Goal: Find specific page/section: Find specific page/section

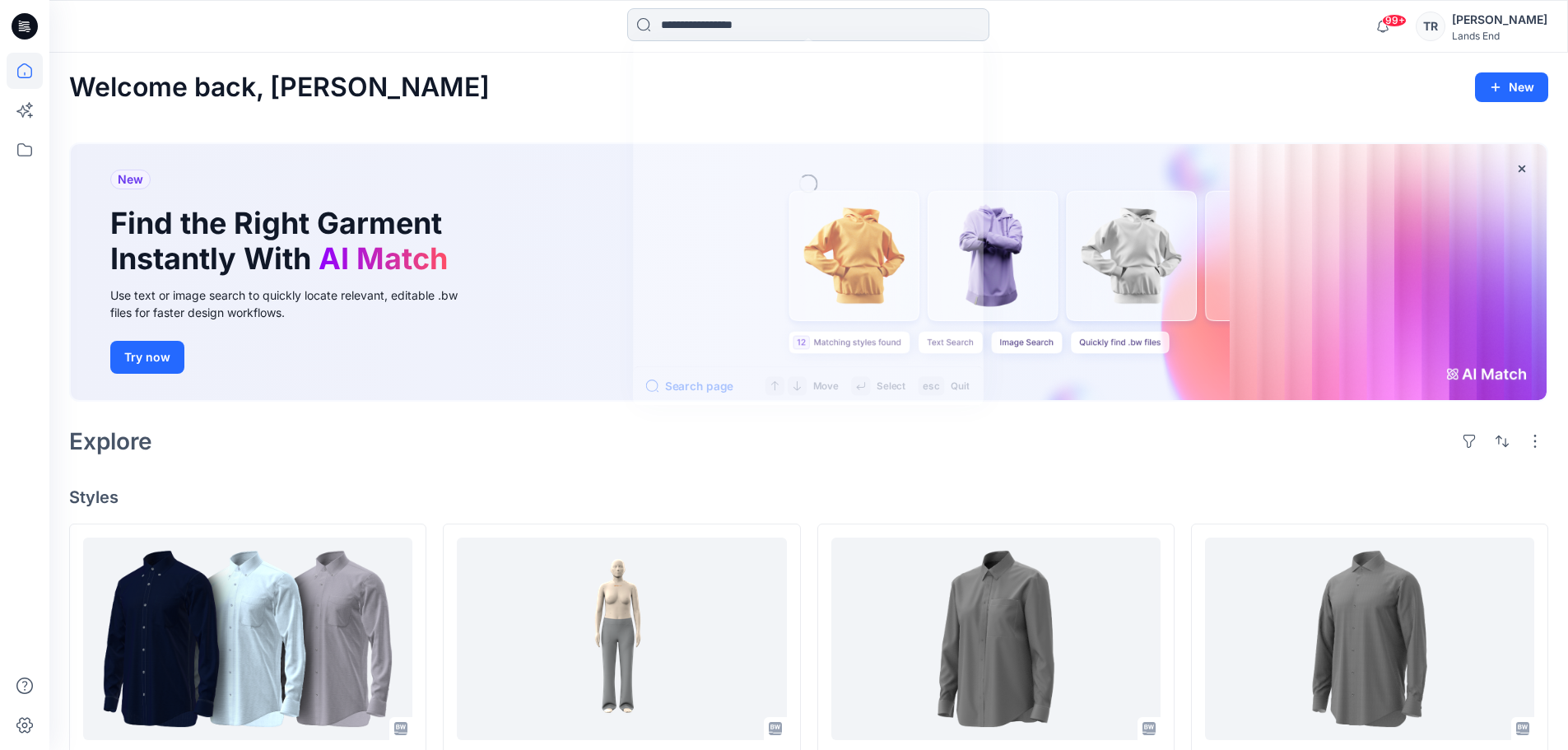
click at [712, 17] on input at bounding box center [808, 24] width 362 height 33
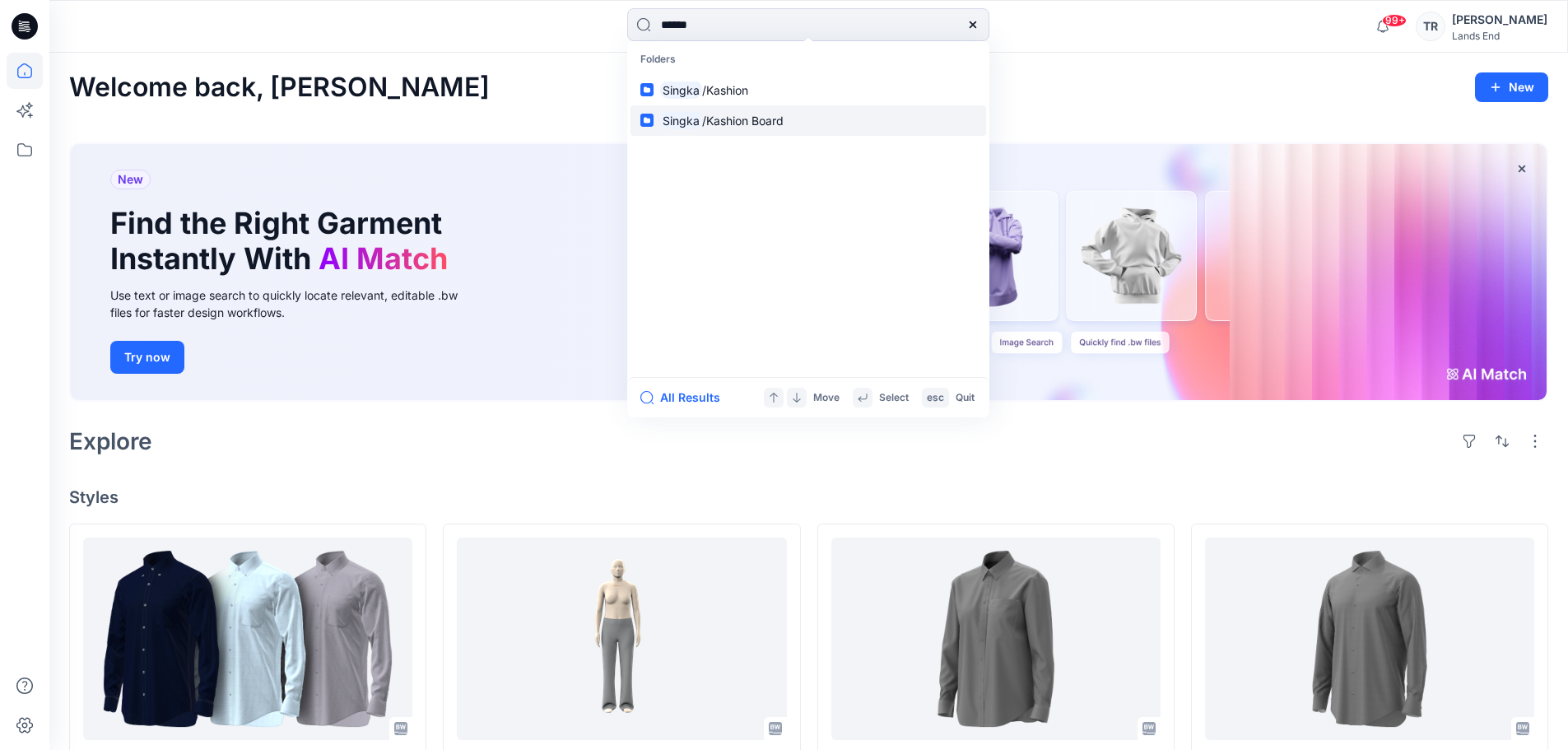
type input "******"
click at [740, 123] on span "/Kashion Board" at bounding box center [742, 121] width 81 height 14
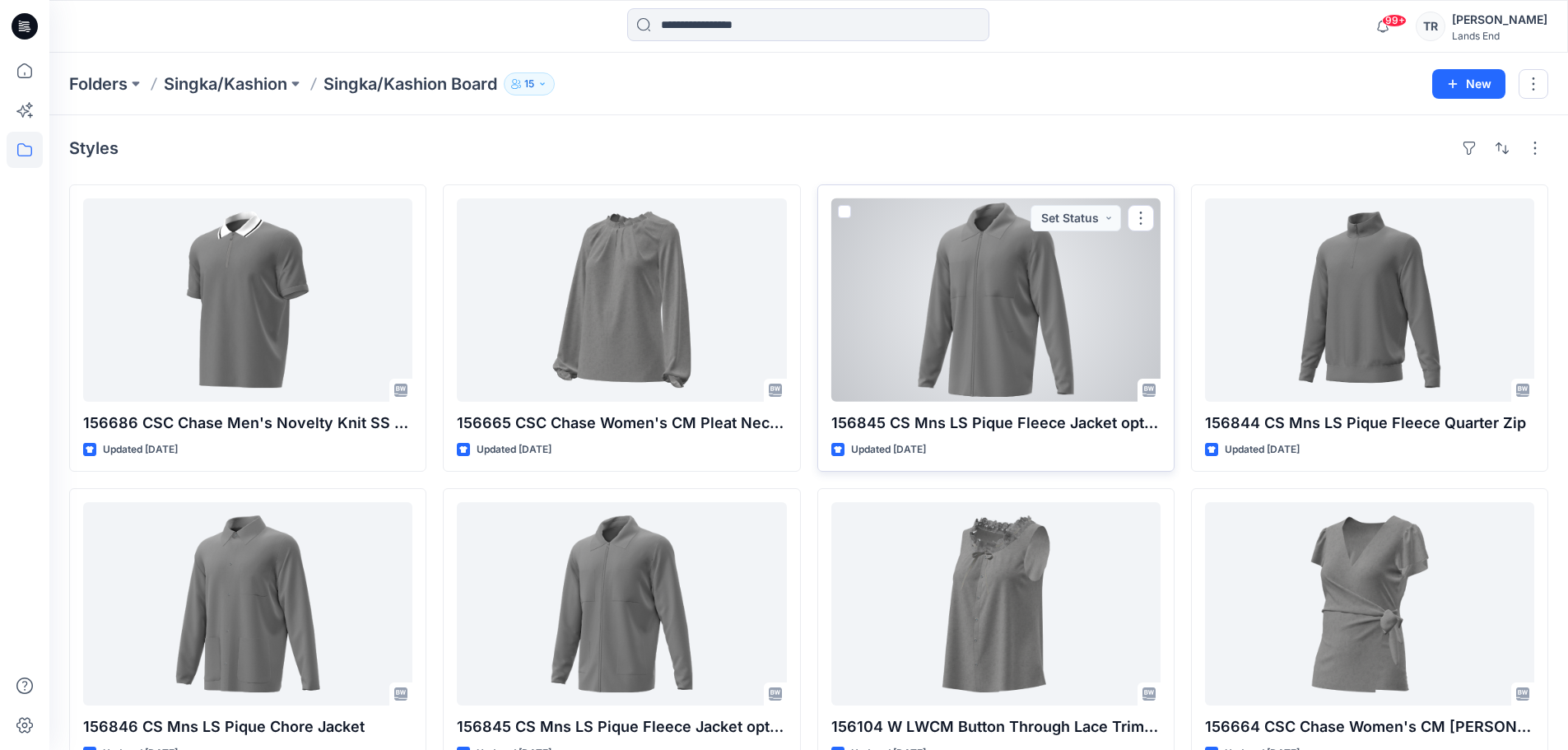
click at [983, 329] on div at bounding box center [995, 299] width 329 height 203
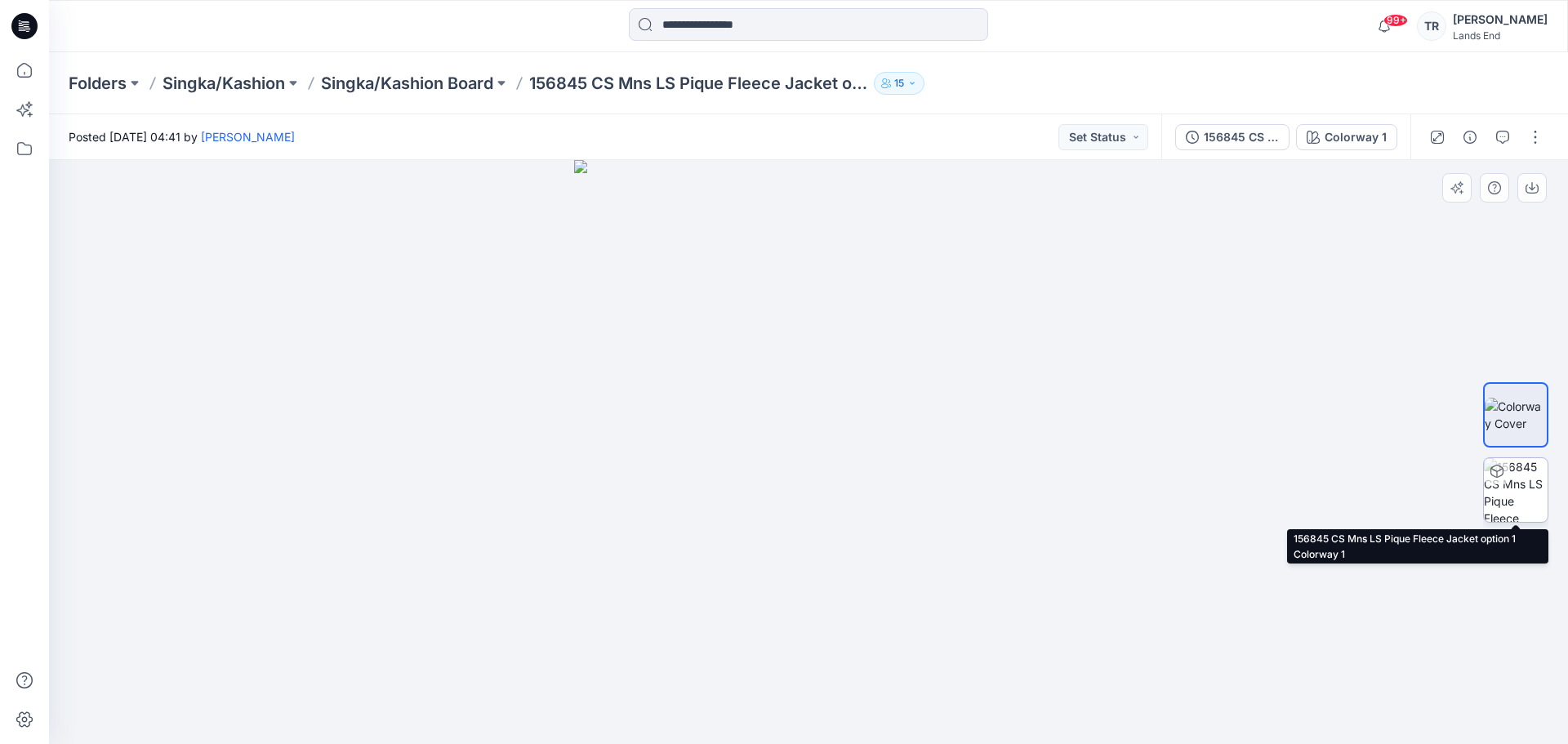
click at [1514, 489] on img at bounding box center [1515, 490] width 64 height 63
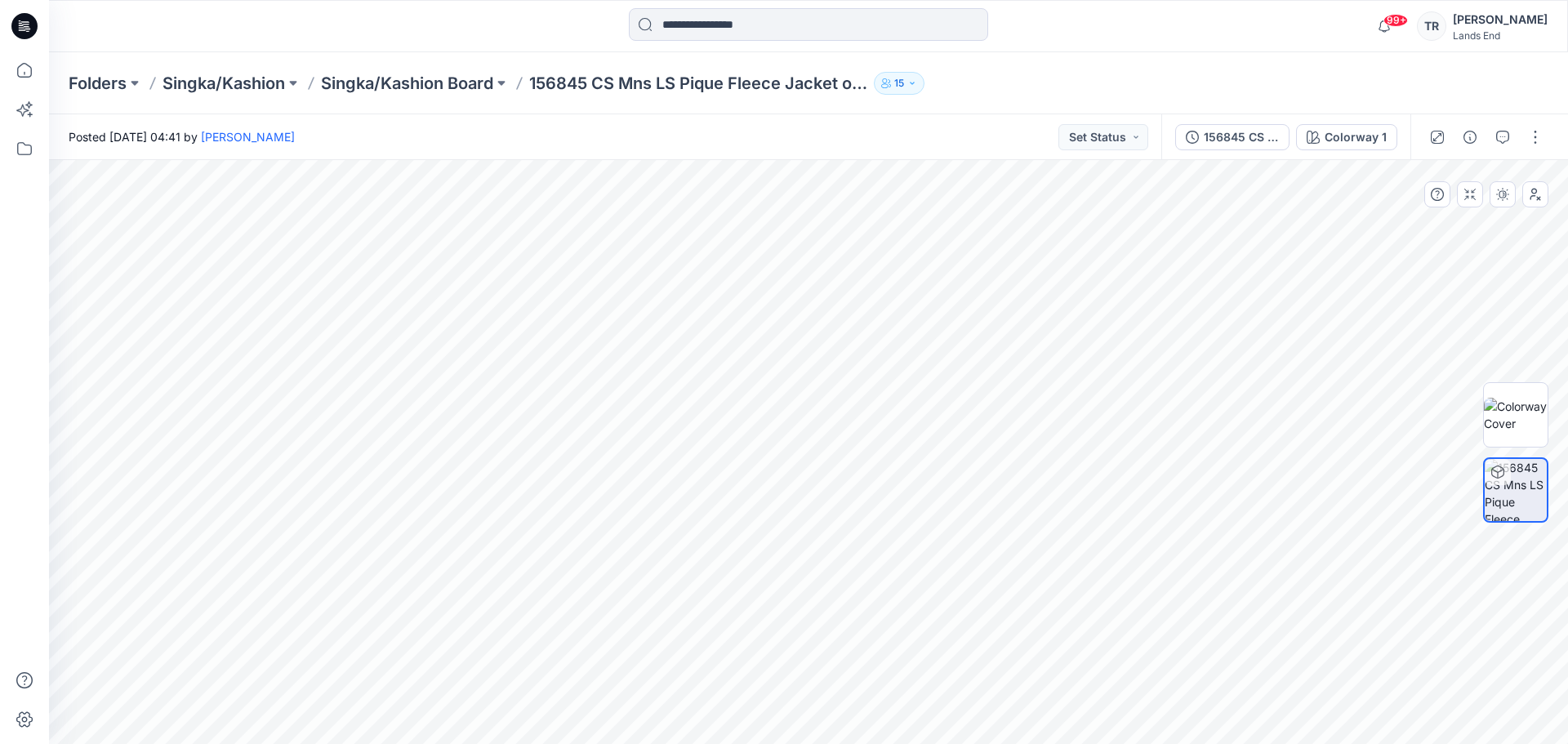
click at [1451, 201] on div at bounding box center [1486, 194] width 124 height 26
click at [1463, 195] on button "button" at bounding box center [1470, 194] width 26 height 26
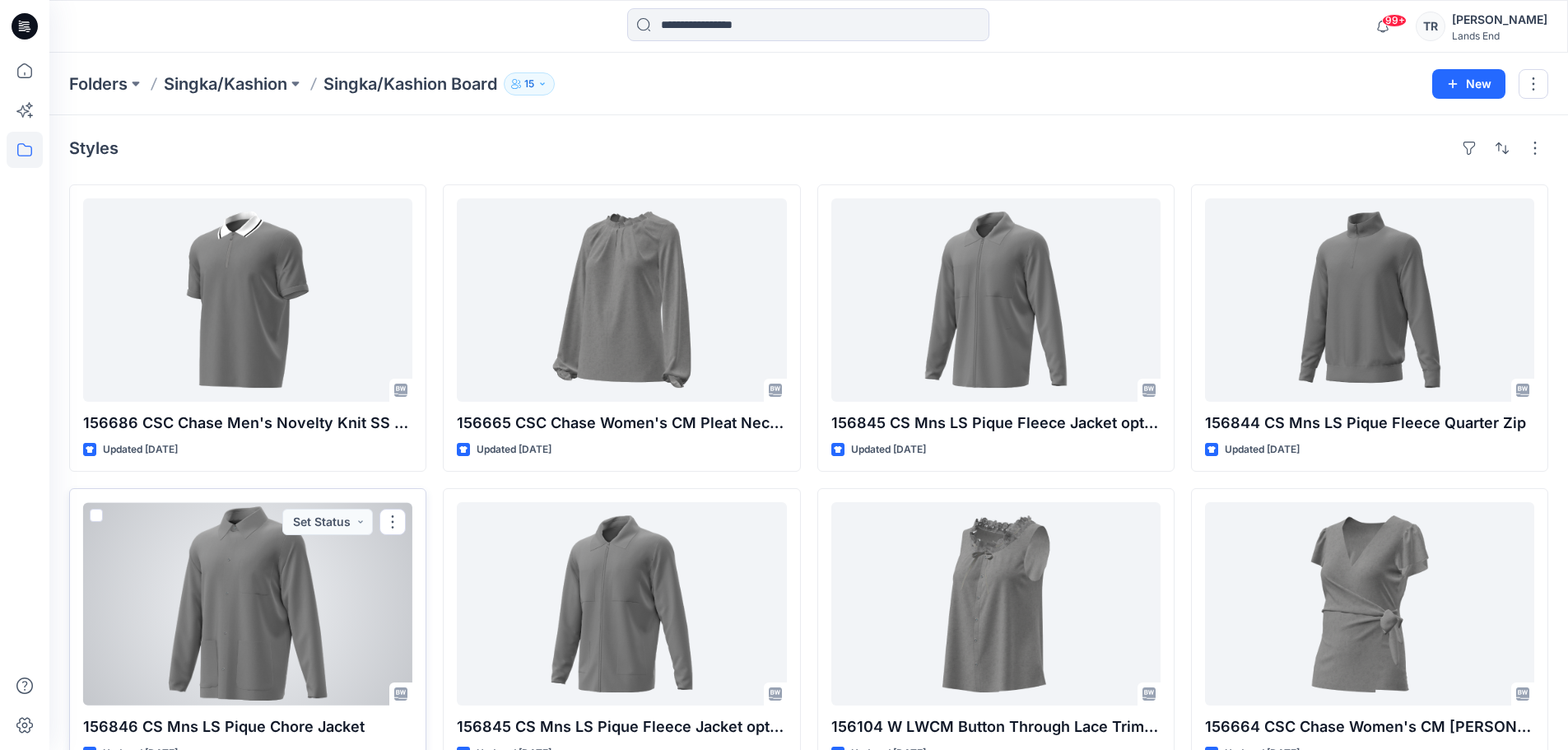
click at [291, 682] on div at bounding box center [247, 603] width 329 height 203
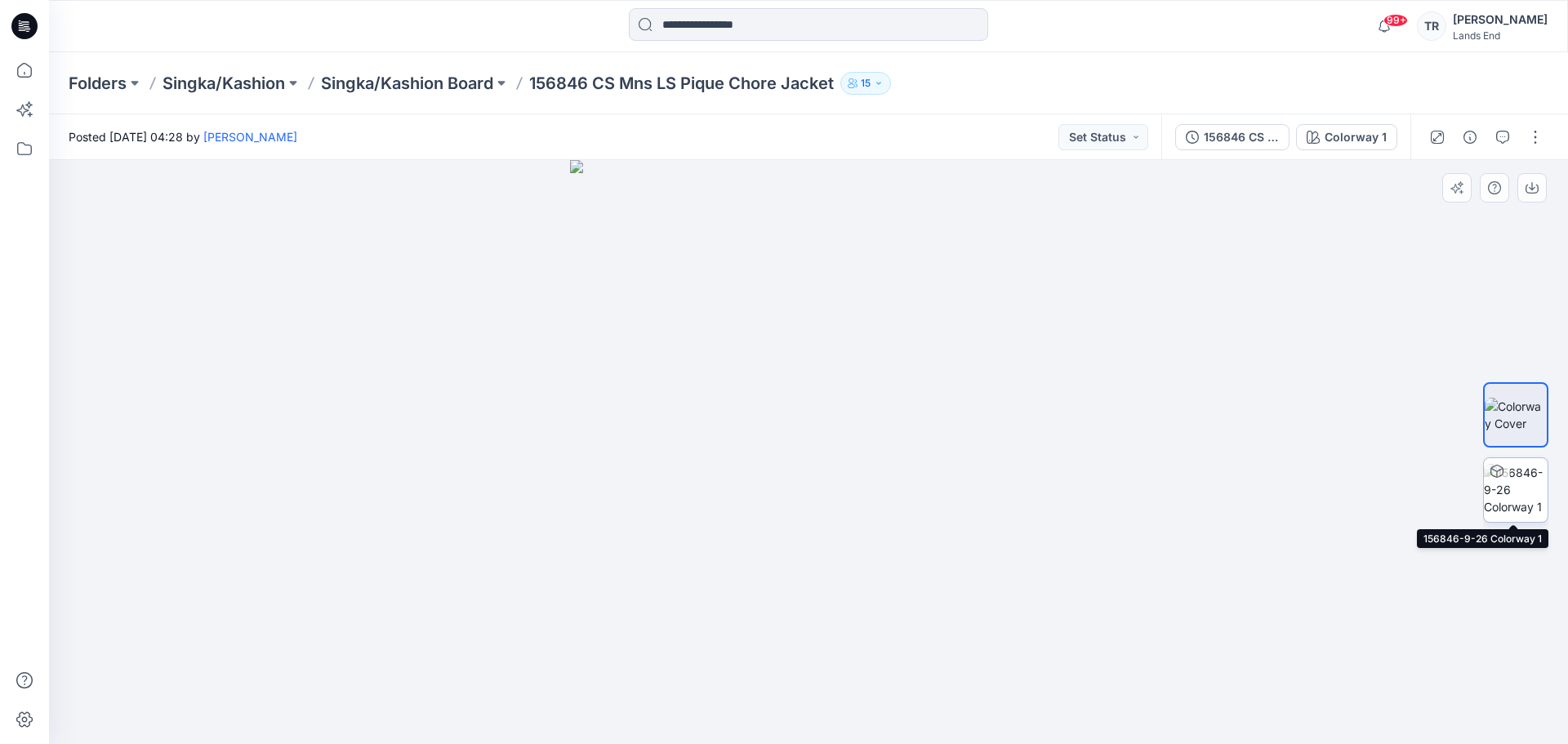
click at [1503, 486] on img at bounding box center [1515, 489] width 64 height 52
